Goal: Task Accomplishment & Management: Use online tool/utility

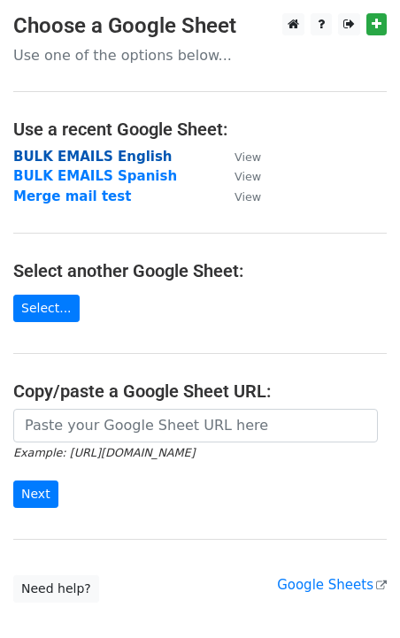
click at [78, 156] on strong "BULK EMAILS English" at bounding box center [92, 157] width 159 height 16
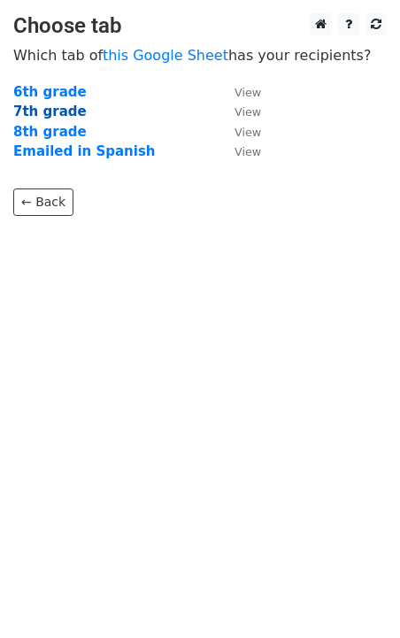
click at [51, 111] on strong "7th grade" at bounding box center [49, 111] width 73 height 16
